Goal: Transaction & Acquisition: Book appointment/travel/reservation

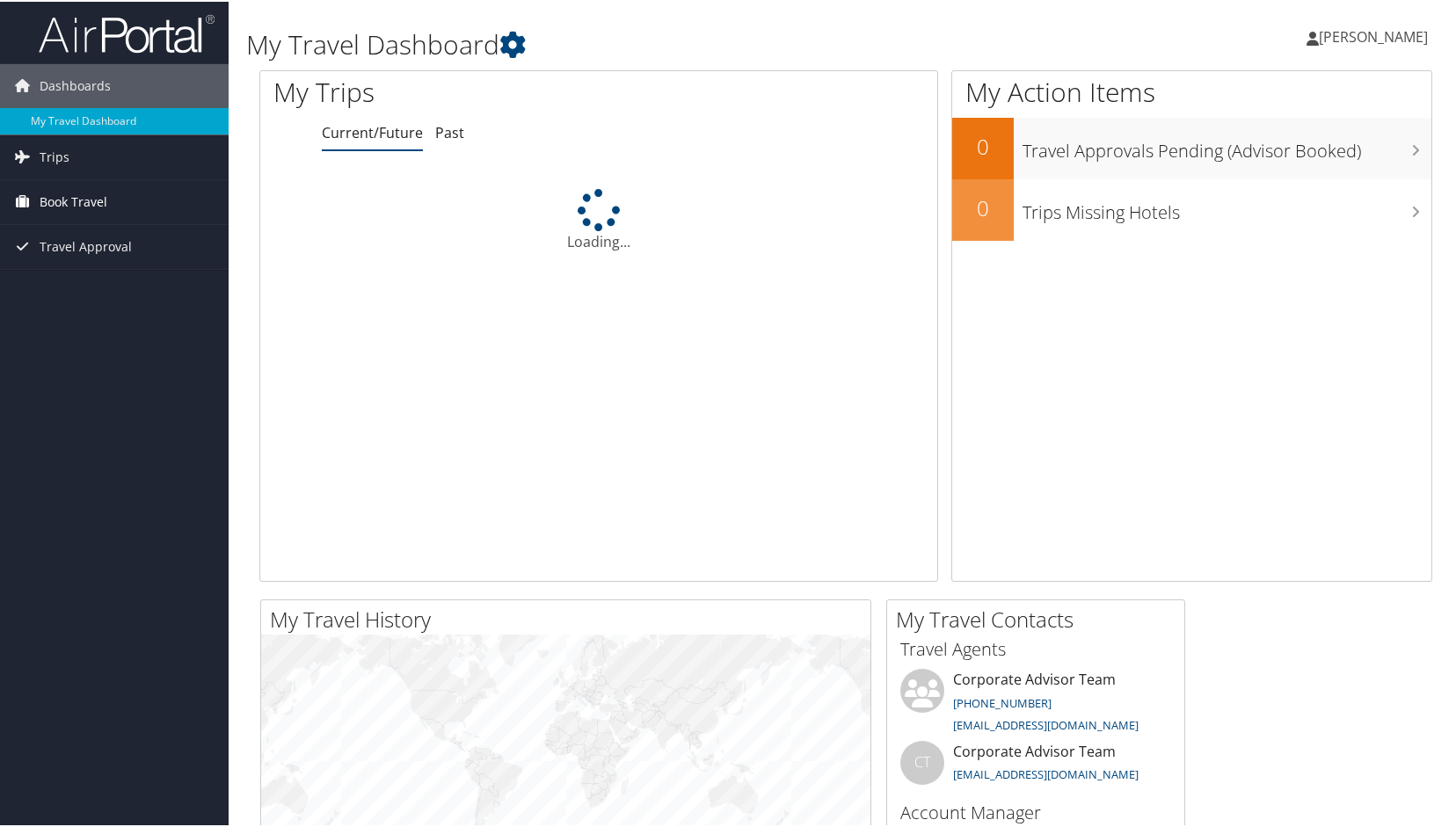
click at [76, 200] on span "Book Travel" at bounding box center [73, 200] width 68 height 44
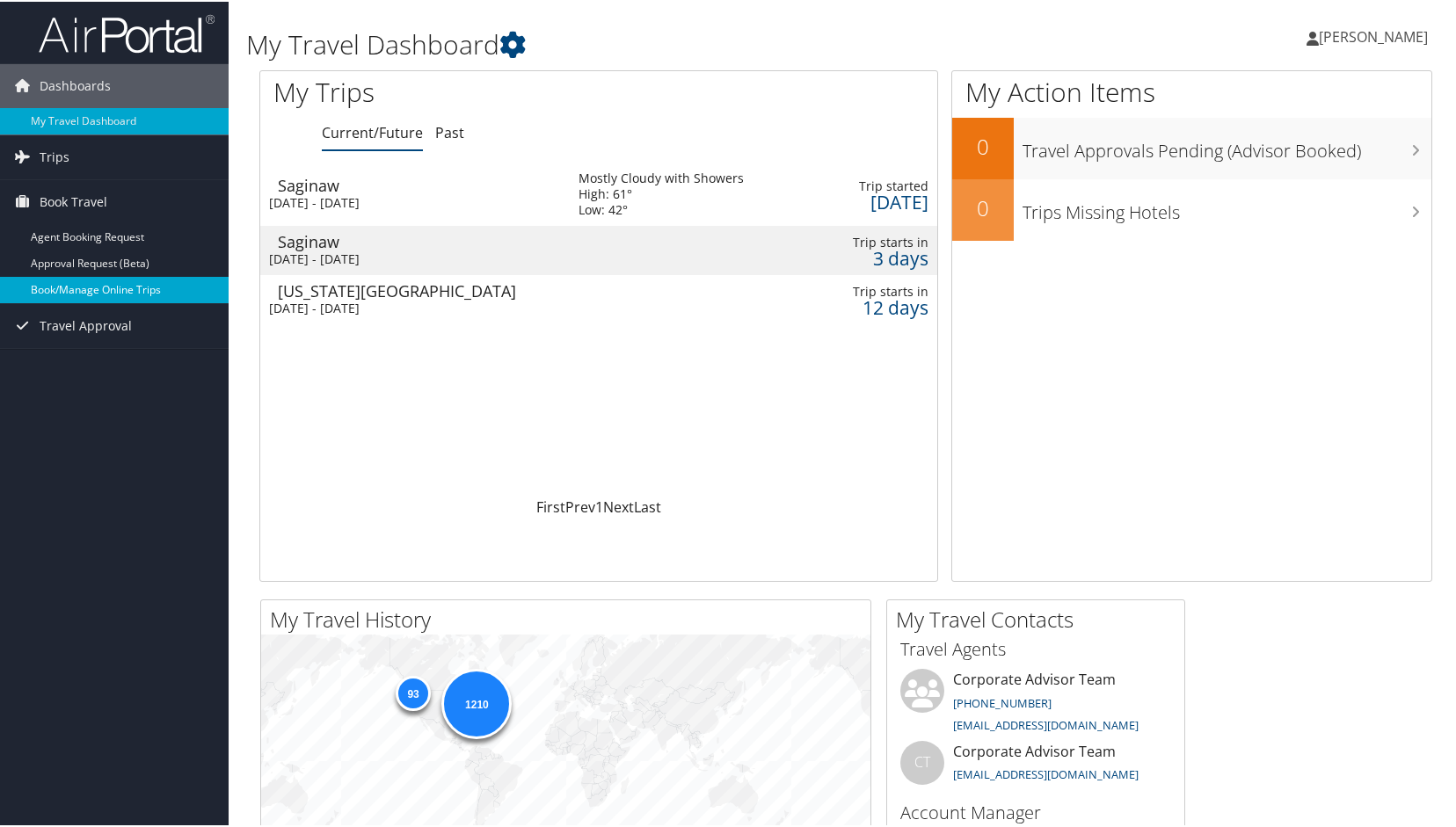
click at [91, 289] on link "Book/Manage Online Trips" at bounding box center [114, 288] width 229 height 26
